Goal: Check status

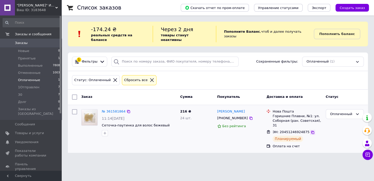
click at [310, 130] on icon at bounding box center [312, 132] width 4 height 4
drag, startPoint x: 243, startPoint y: 106, endPoint x: 215, endPoint y: 105, distance: 27.5
click at [215, 107] on div "[PERSON_NAME] [PHONE_NUMBER] Без рейтинга" at bounding box center [239, 129] width 49 height 44
copy link "[PERSON_NAME]"
click at [119, 109] on link "№ 361581864" at bounding box center [114, 111] width 24 height 4
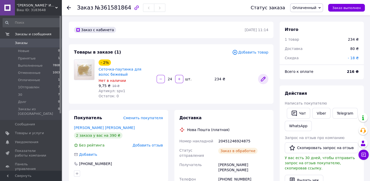
click at [262, 76] on icon at bounding box center [263, 79] width 6 height 6
click at [41, 88] on li "1Отправлен 7" at bounding box center [31, 87] width 63 height 7
